Goal: Task Accomplishment & Management: Use online tool/utility

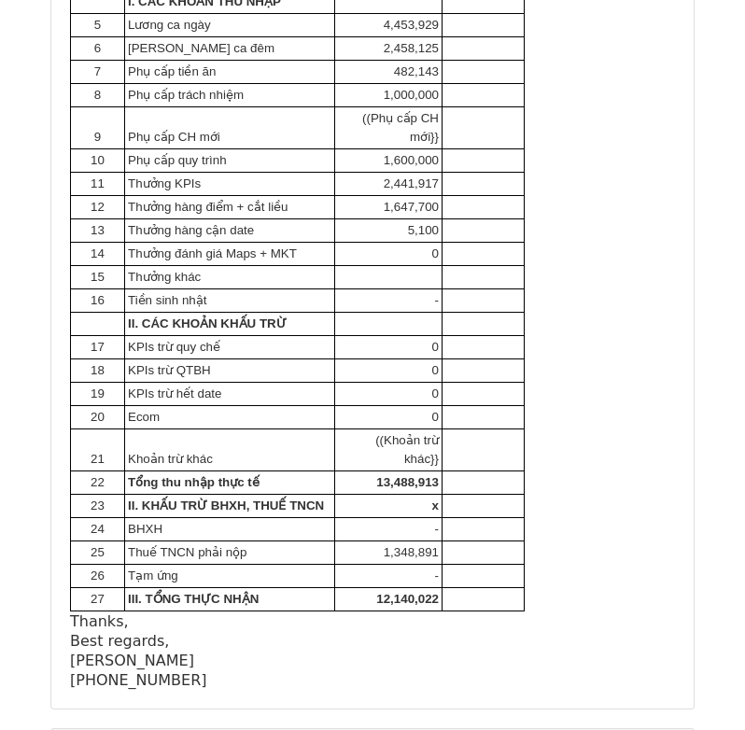
scroll to position [653, 0]
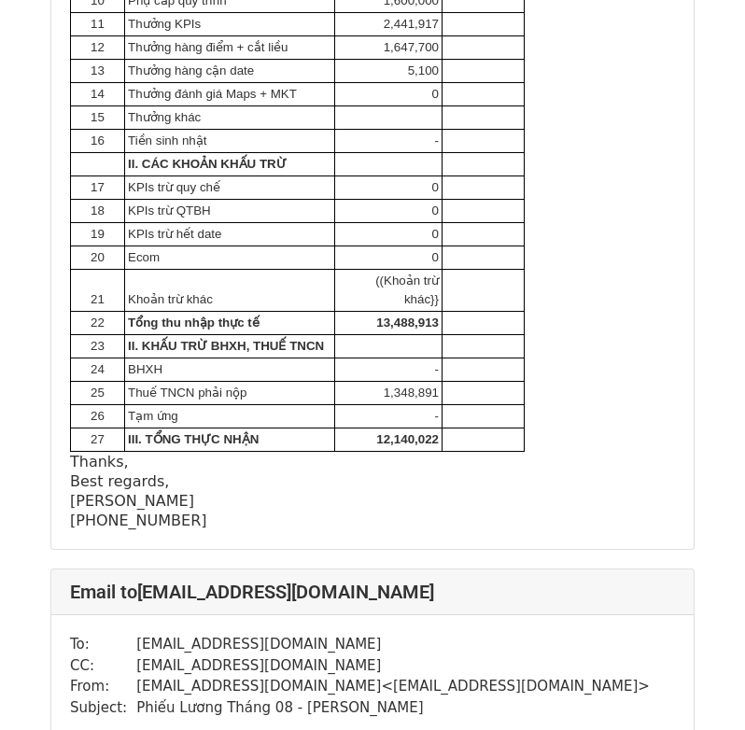
scroll to position [622, 0]
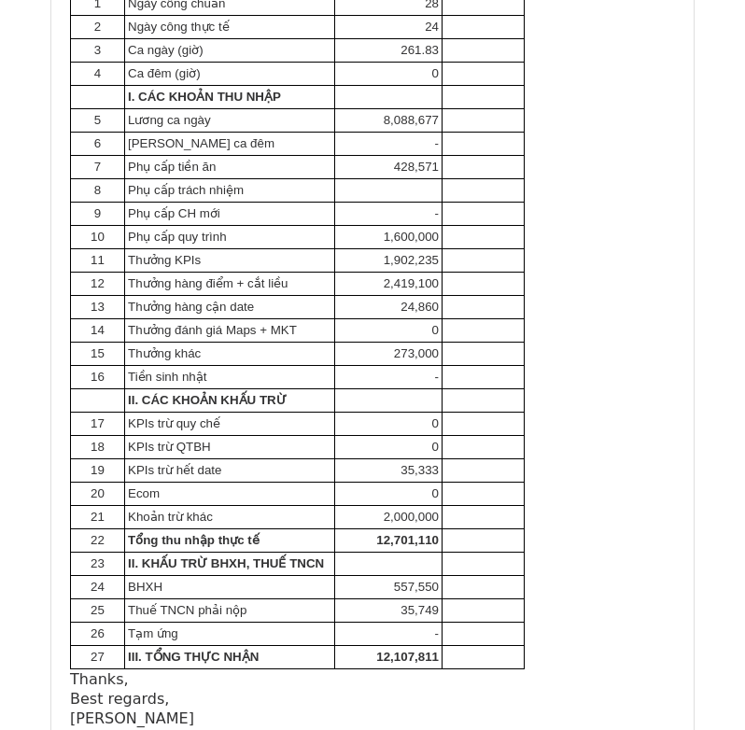
scroll to position [2053, 0]
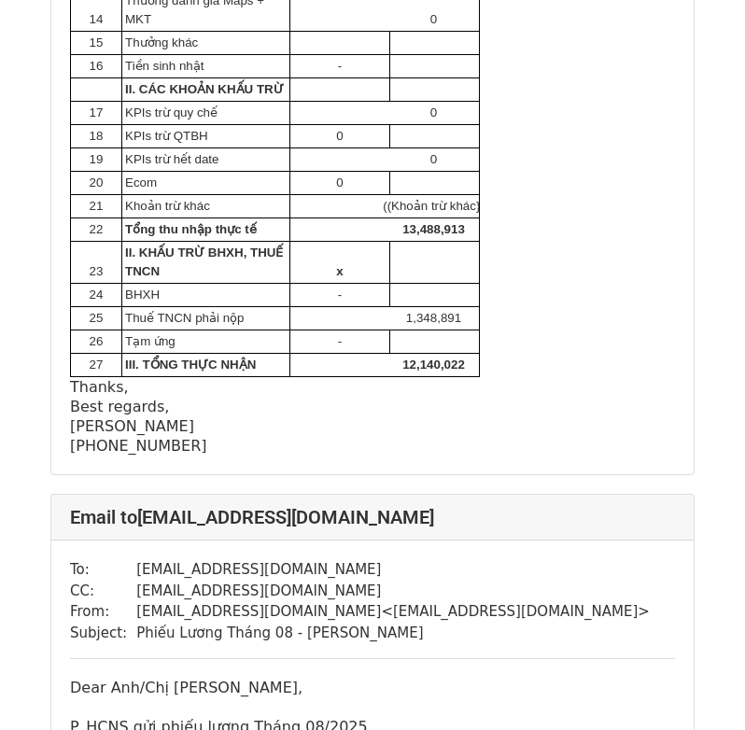
scroll to position [467, 0]
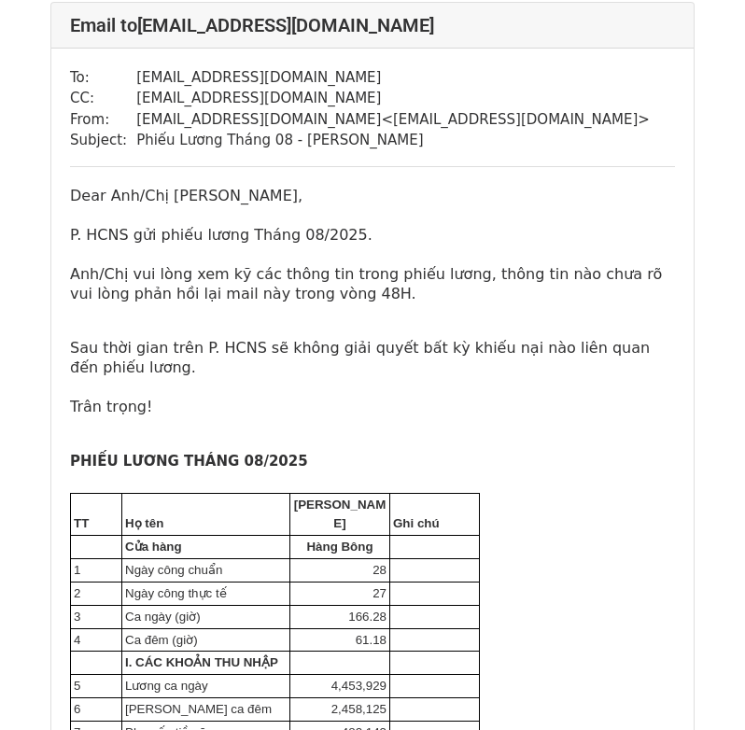
scroll to position [373, 0]
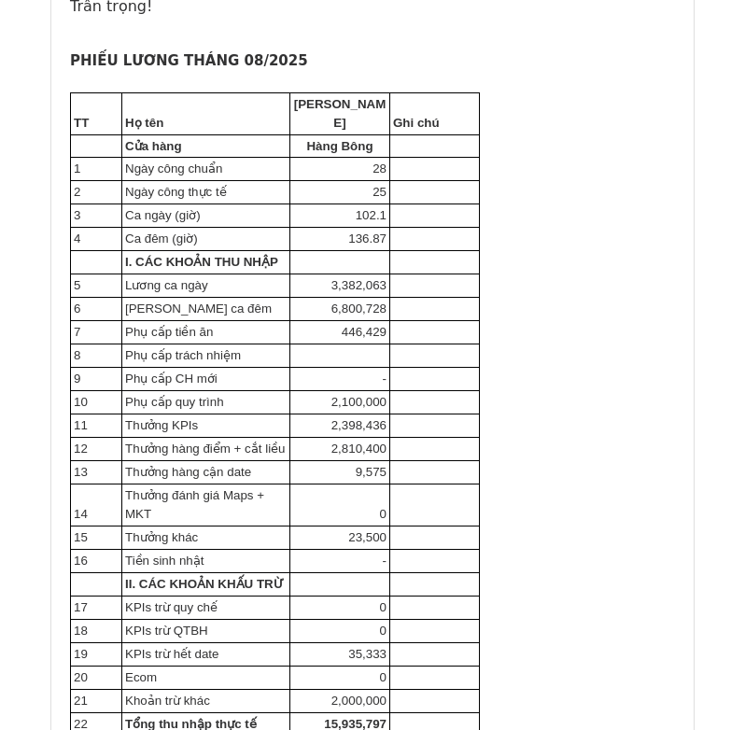
scroll to position [3452, 0]
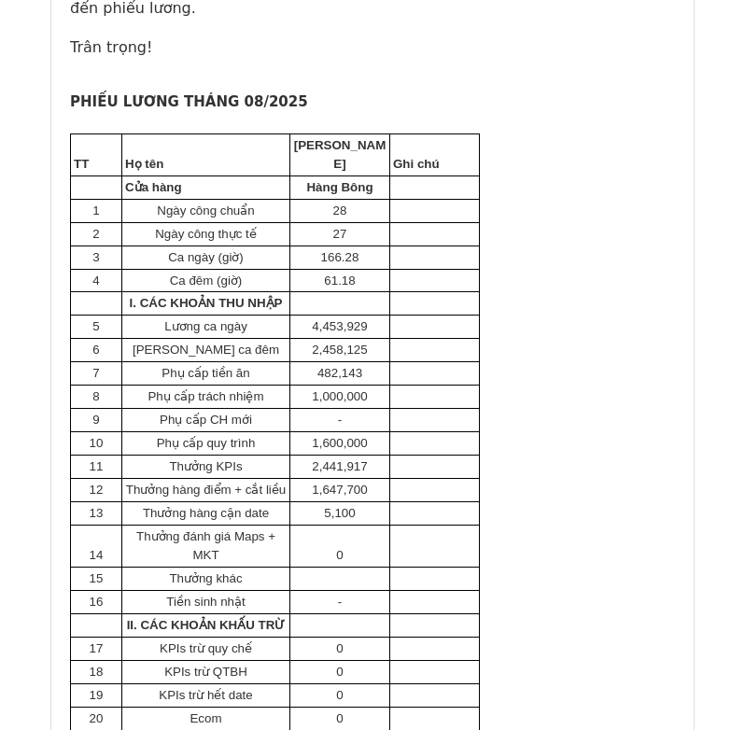
scroll to position [467, 0]
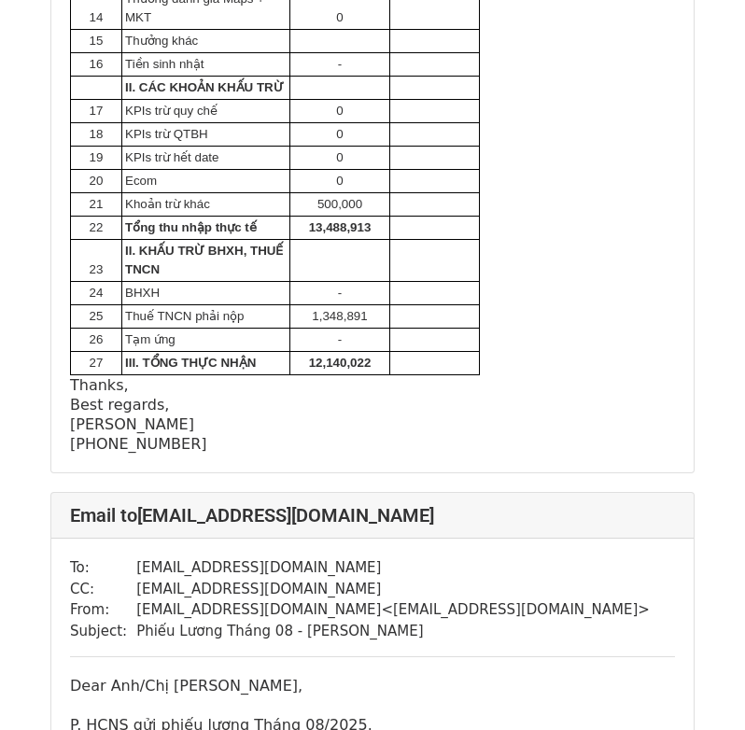
scroll to position [1026, 0]
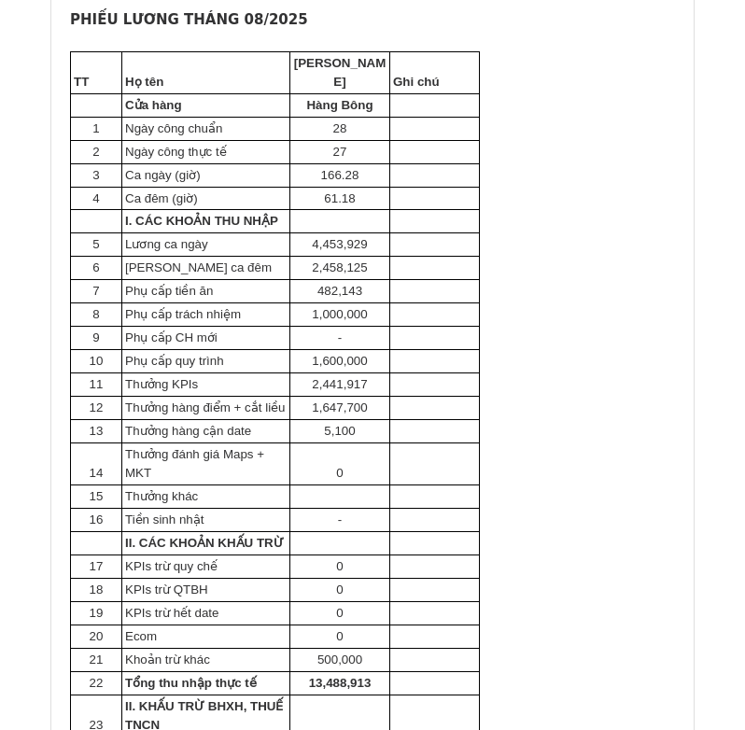
scroll to position [373, 0]
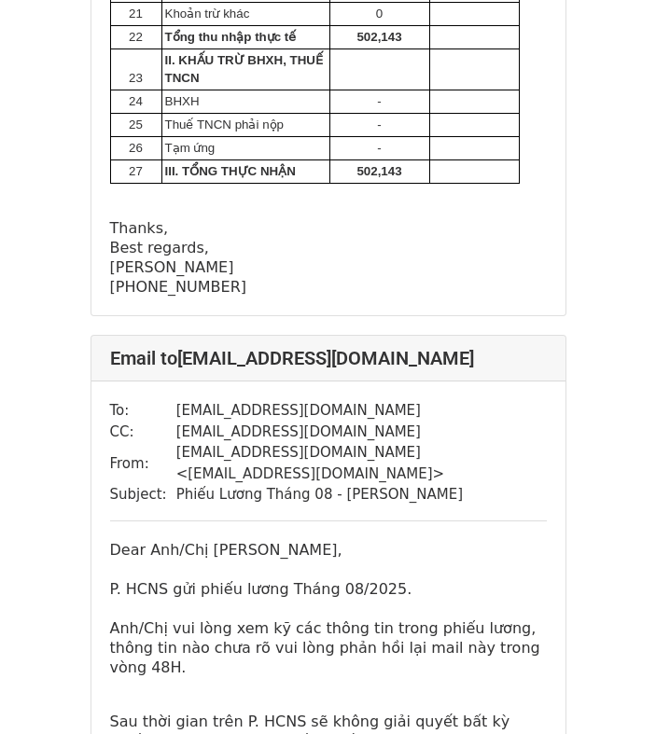
scroll to position [8211, 0]
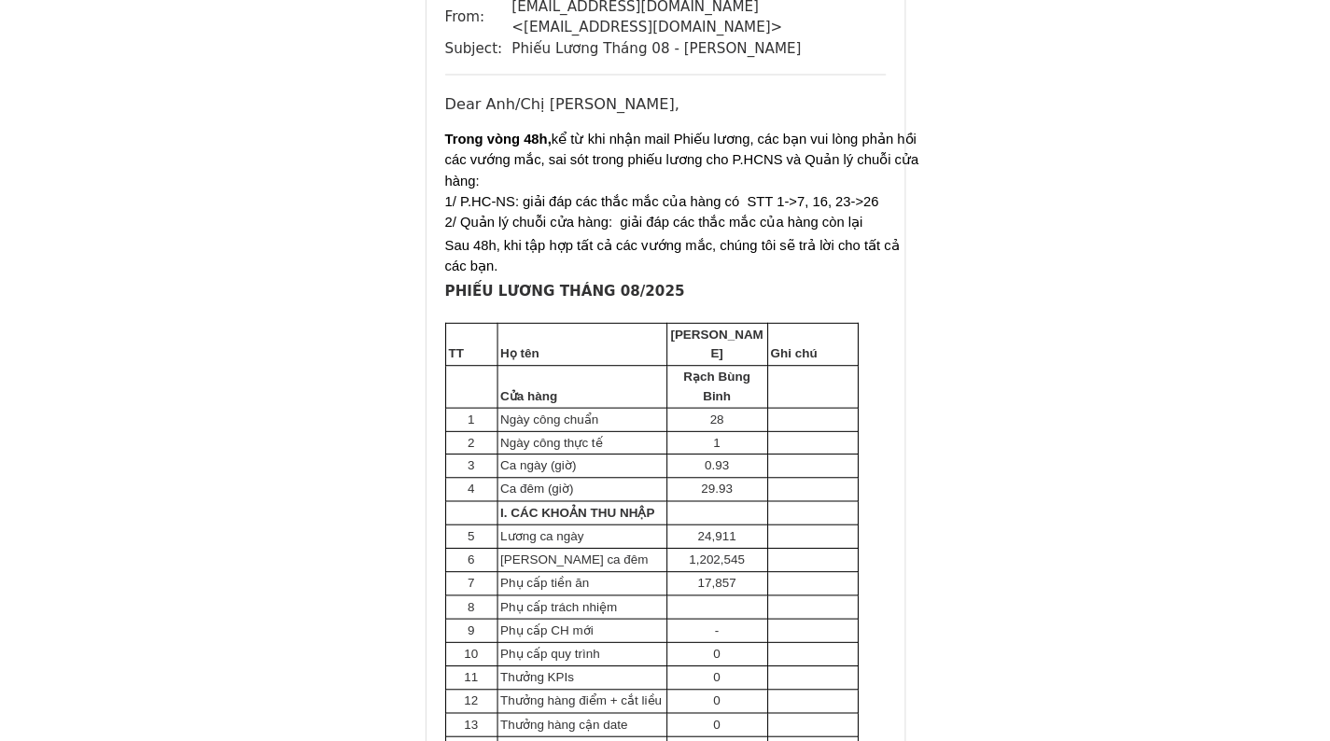
scroll to position [12690, 0]
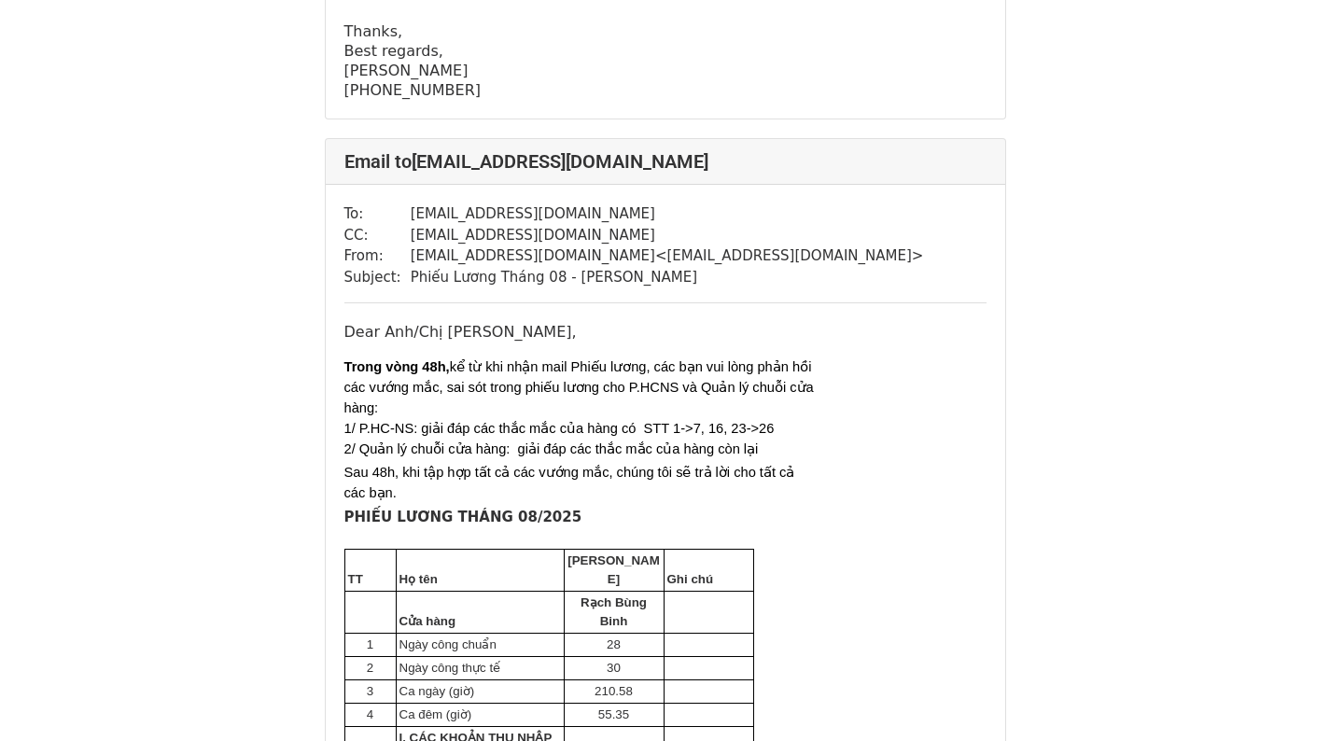
scroll to position [2706, 0]
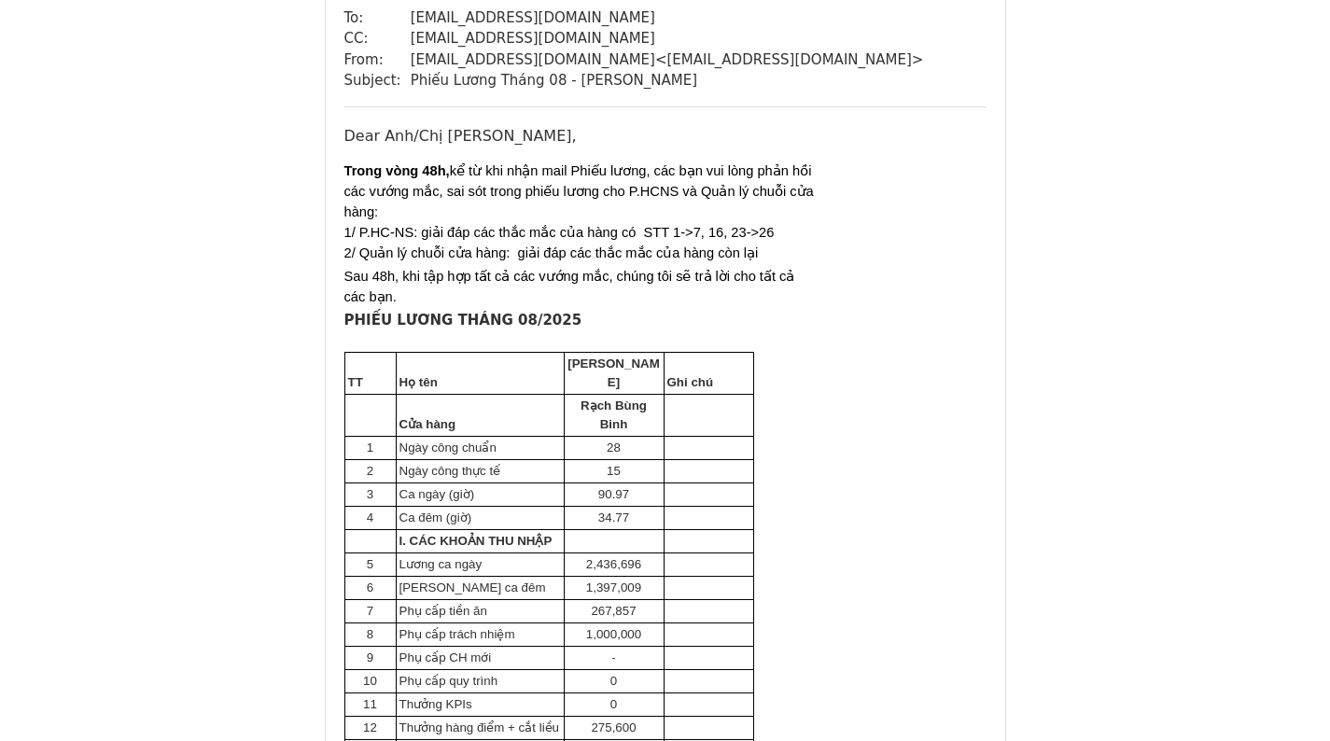
scroll to position [467, 0]
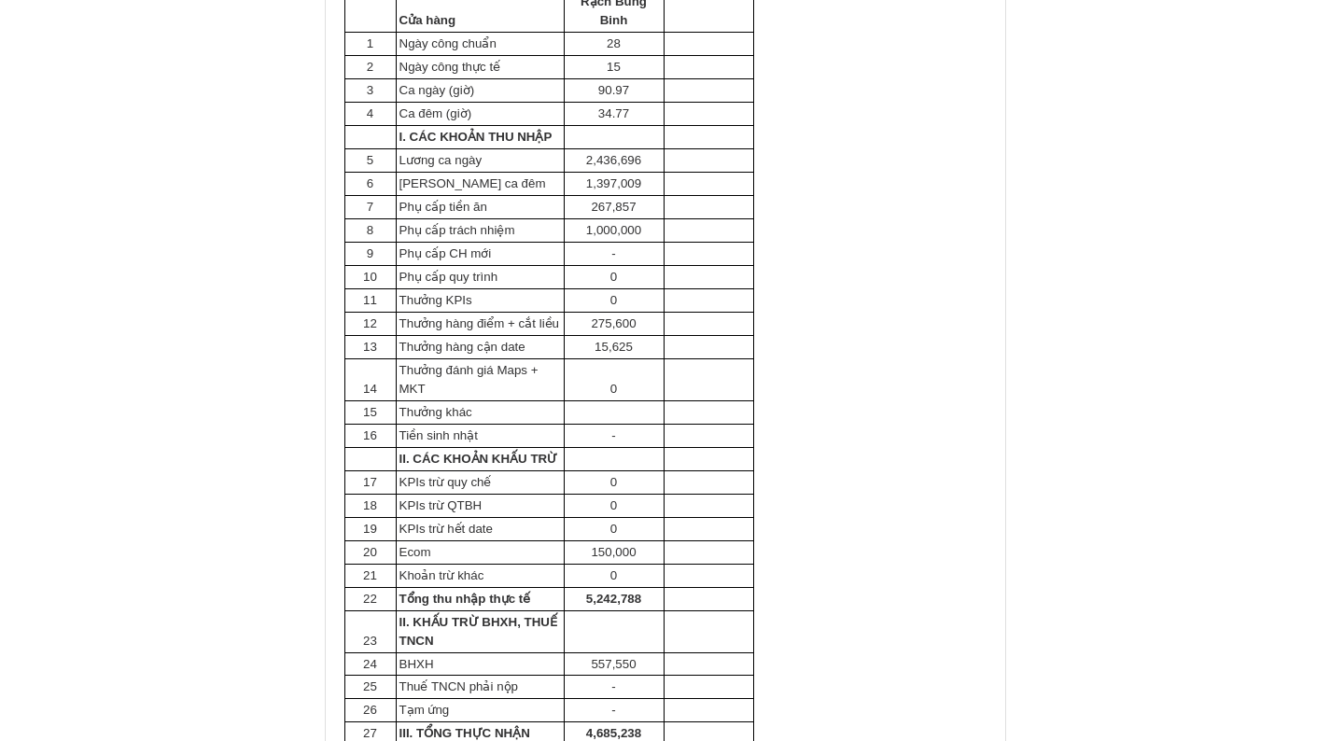
scroll to position [280, 0]
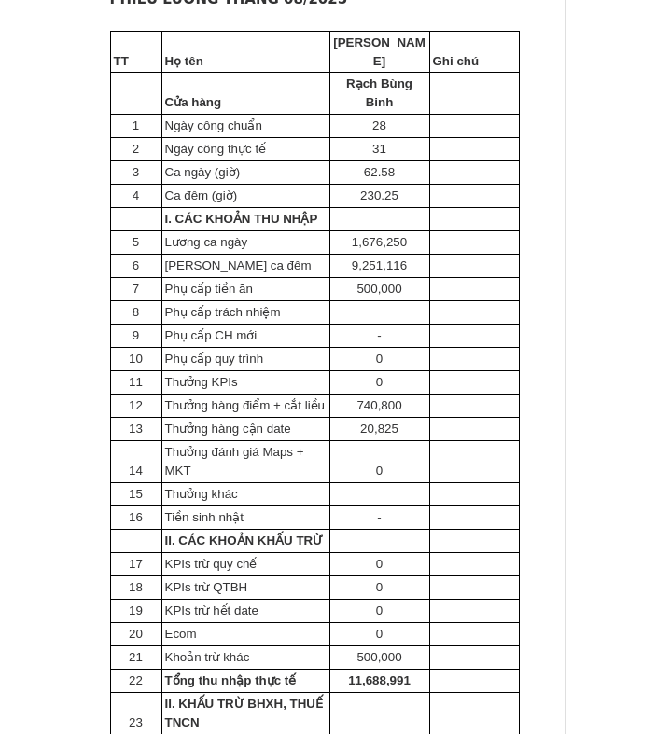
scroll to position [4199, 0]
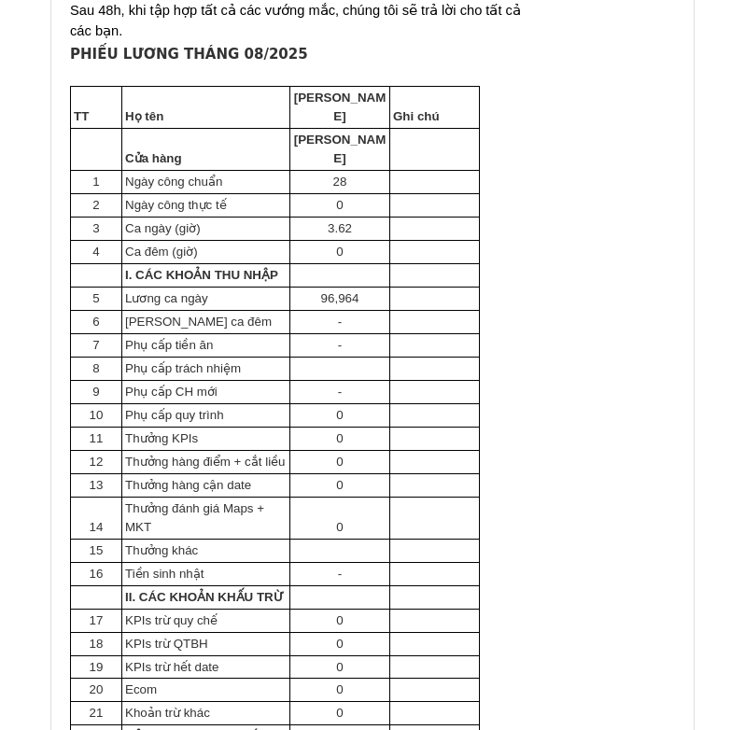
scroll to position [9796, 0]
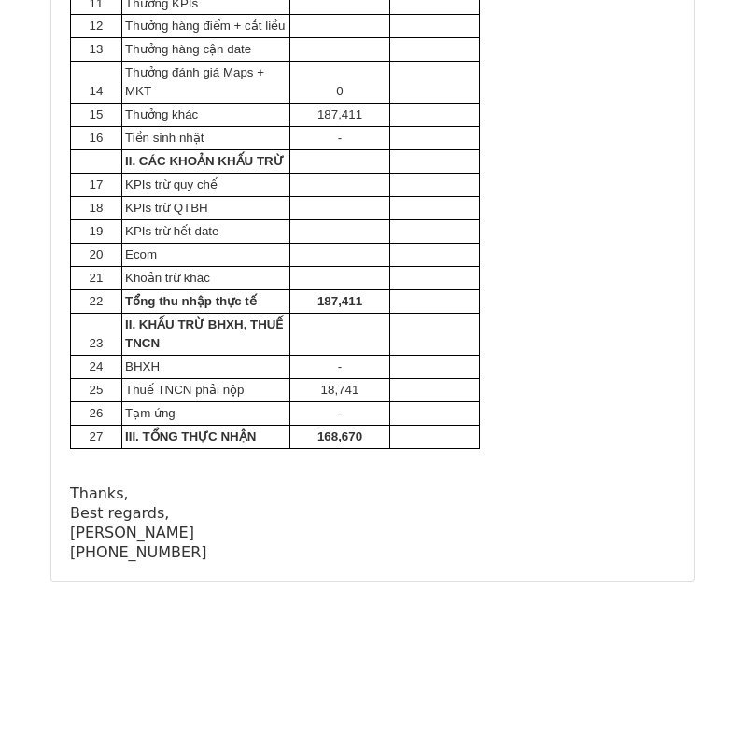
scroll to position [11773, 0]
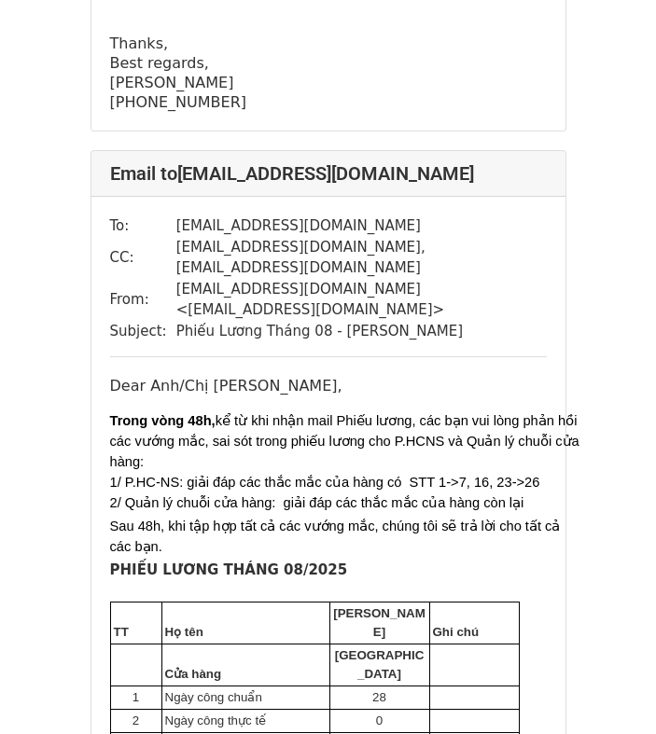
scroll to position [14170, 0]
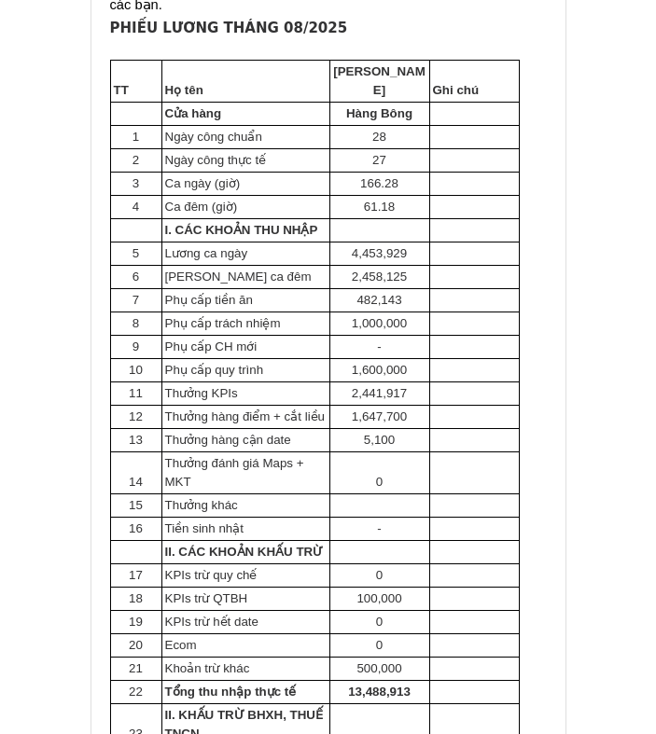
scroll to position [653, 0]
